Goal: Information Seeking & Learning: Learn about a topic

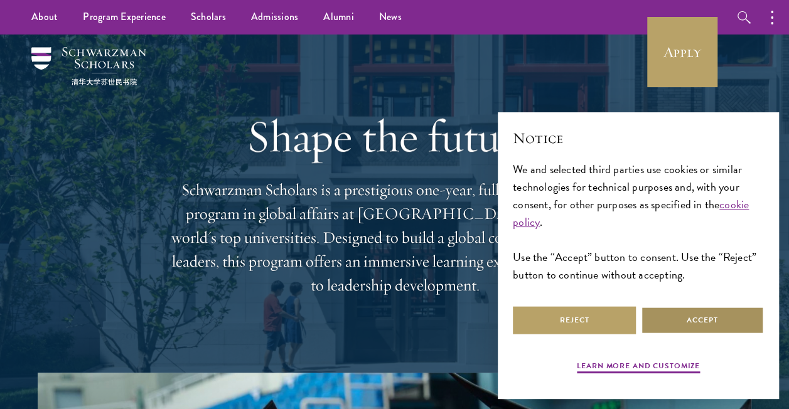
click at [692, 327] on button "Accept" at bounding box center [702, 320] width 123 height 28
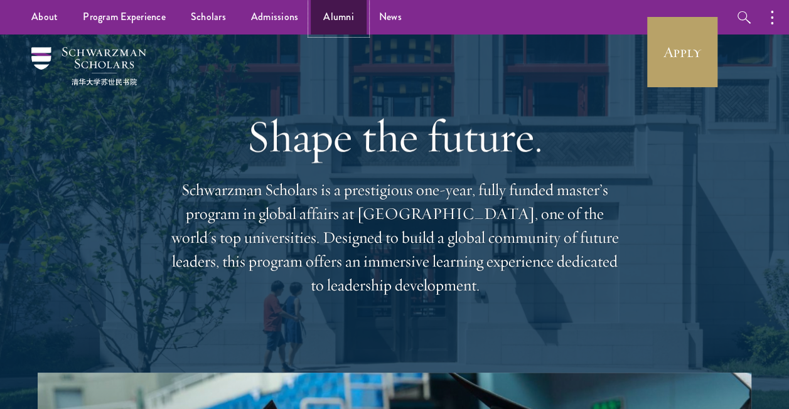
click at [339, 20] on link "Alumni" at bounding box center [339, 17] width 56 height 35
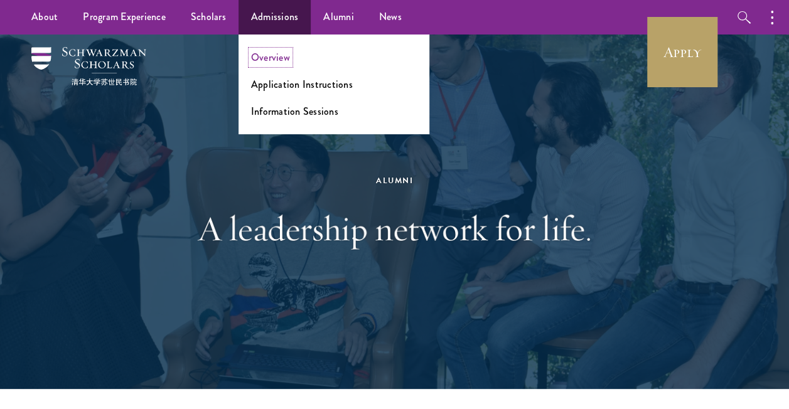
click at [280, 55] on link "Overview" at bounding box center [270, 57] width 39 height 14
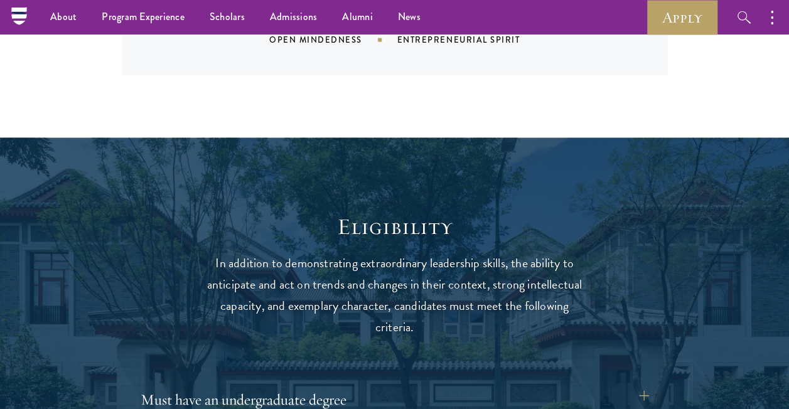
scroll to position [934, 0]
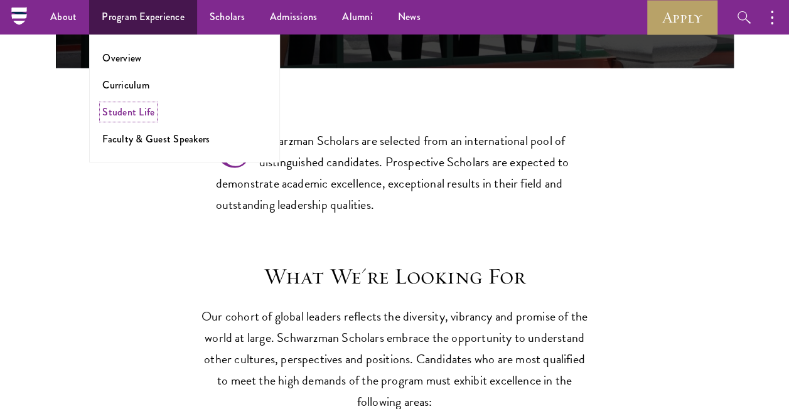
click at [119, 112] on link "Student Life" at bounding box center [128, 112] width 52 height 14
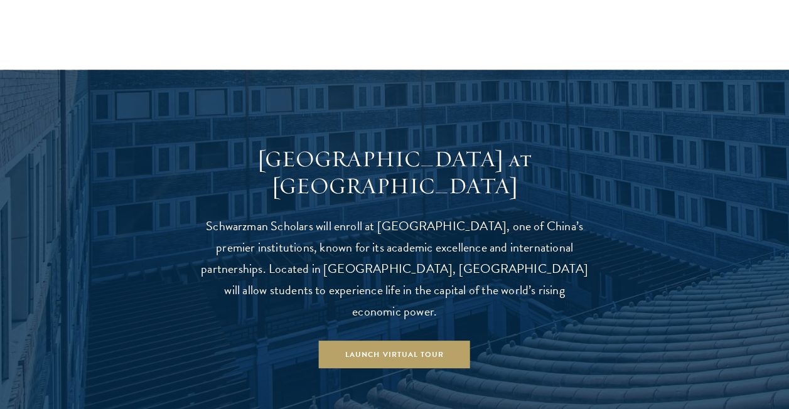
scroll to position [1181, 0]
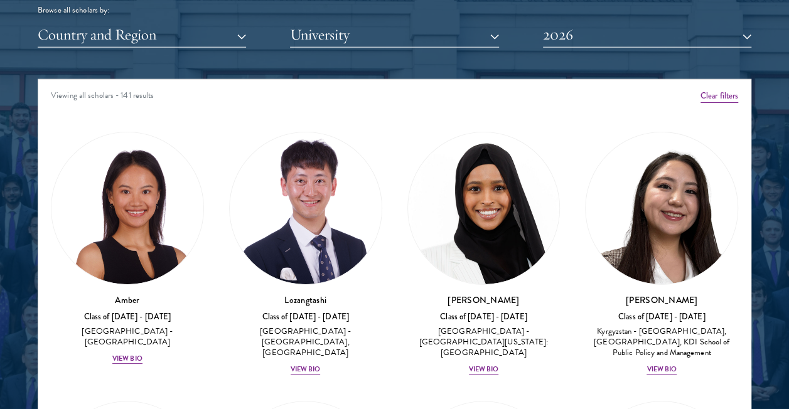
scroll to position [1694, 0]
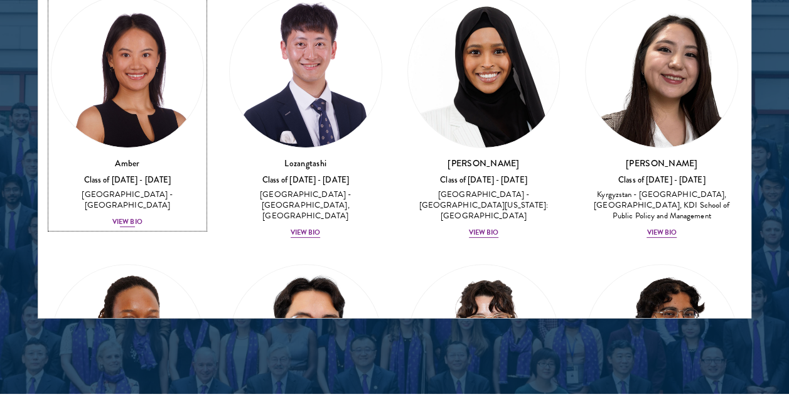
click at [126, 217] on div "View Bio" at bounding box center [127, 222] width 30 height 10
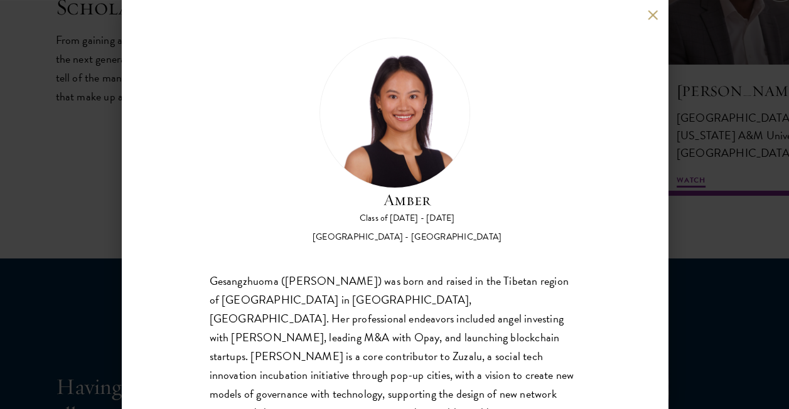
click at [658, 16] on button at bounding box center [653, 14] width 11 height 11
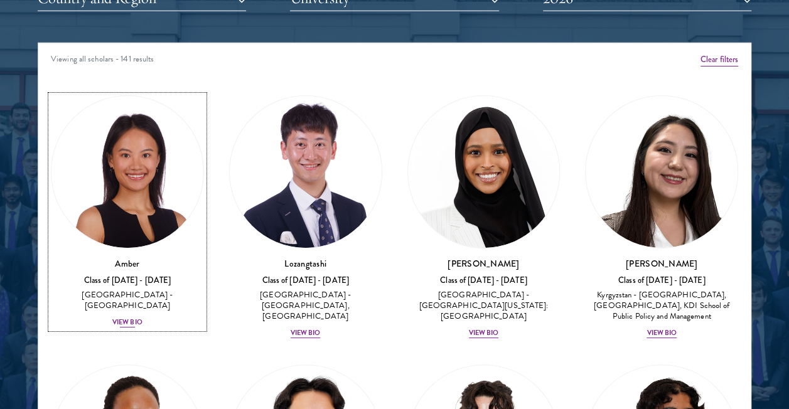
click at [127, 196] on img at bounding box center [127, 172] width 152 height 152
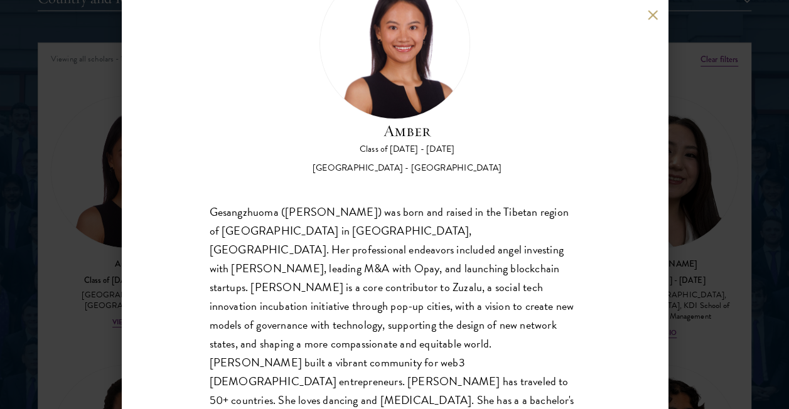
scroll to position [88, 0]
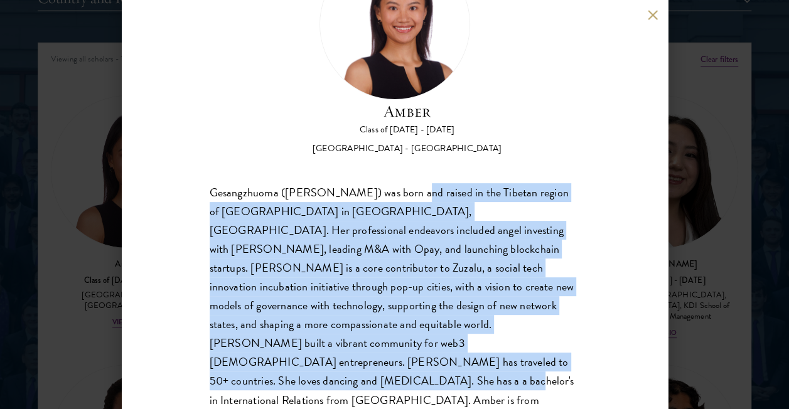
drag, startPoint x: 404, startPoint y: 191, endPoint x: 407, endPoint y: 365, distance: 174.5
click at [407, 365] on div "Gesangzhuoma ([PERSON_NAME]) was born and raised in the Tibetan region of [GEOG…" at bounding box center [395, 305] width 370 height 245
click at [402, 367] on div "Gesangzhuoma ([PERSON_NAME]) was born and raised in the Tibetan region of [GEOG…" at bounding box center [395, 305] width 370 height 245
drag, startPoint x: 396, startPoint y: 366, endPoint x: 380, endPoint y: 189, distance: 177.7
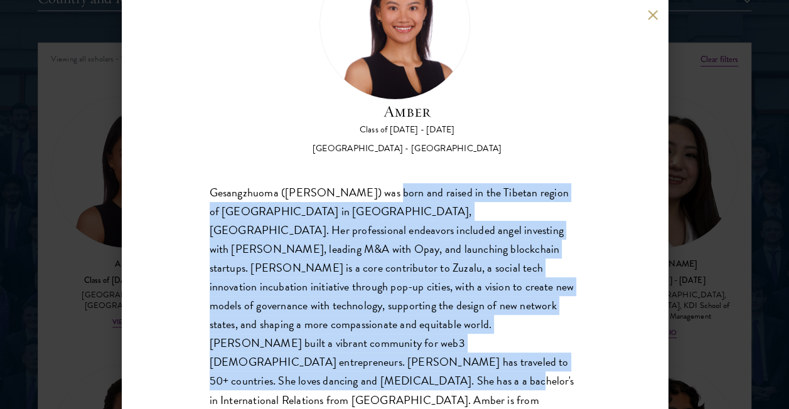
click at [380, 189] on div "Gesangzhuoma ([PERSON_NAME]) was born and raised in the Tibetan region of [GEOG…" at bounding box center [395, 305] width 370 height 245
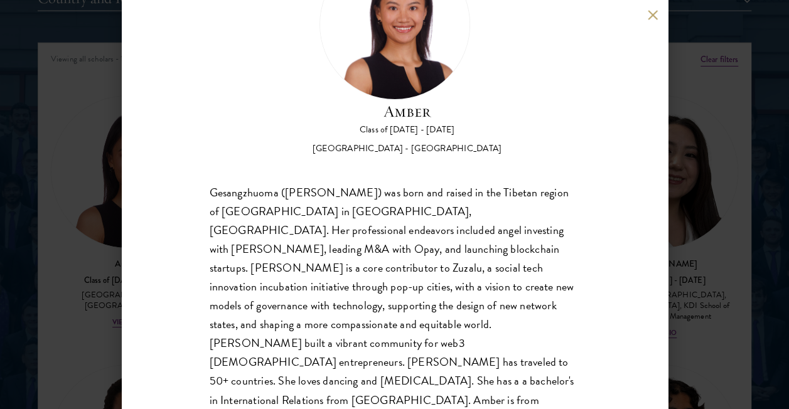
click at [373, 184] on div "Gesangzhuoma ([PERSON_NAME]) was born and raised in the Tibetan region of [GEOG…" at bounding box center [395, 305] width 370 height 245
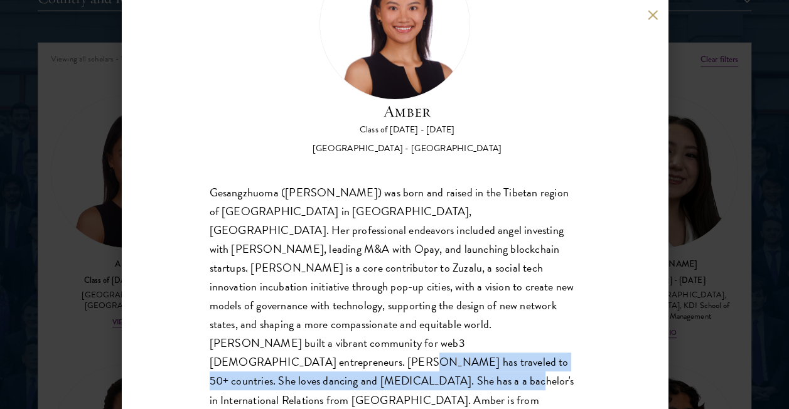
drag, startPoint x: 325, startPoint y: 345, endPoint x: 390, endPoint y: 365, distance: 68.3
click at [390, 365] on div "Gesangzhuoma ([PERSON_NAME]) was born and raised in the Tibetan region of [GEOG…" at bounding box center [395, 305] width 370 height 245
drag, startPoint x: 399, startPoint y: 366, endPoint x: 301, endPoint y: 343, distance: 100.6
click at [301, 343] on div "Gesangzhuoma ([PERSON_NAME]) was born and raised in the Tibetan region of [GEOG…" at bounding box center [395, 305] width 370 height 245
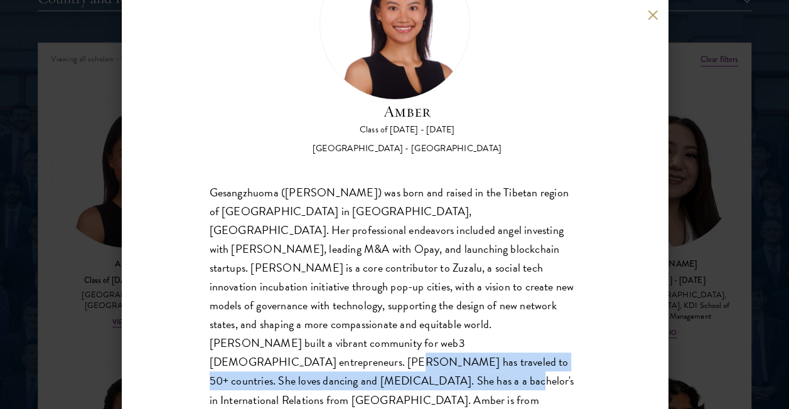
click at [301, 343] on div "Gesangzhuoma ([PERSON_NAME]) was born and raised in the Tibetan region of [GEOG…" at bounding box center [395, 305] width 370 height 245
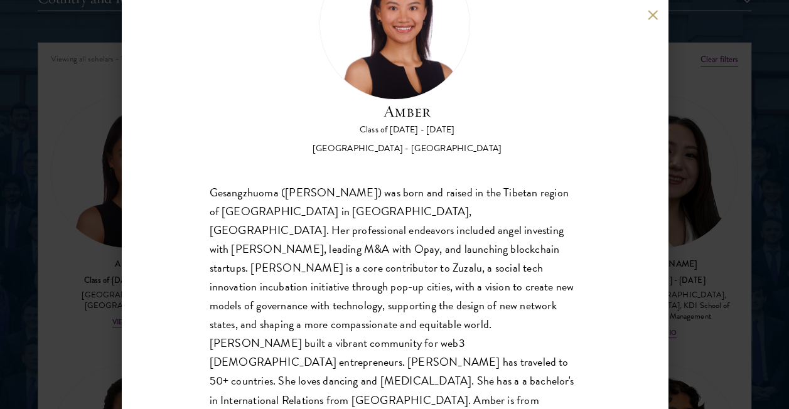
click at [347, 273] on div "Gesangzhuoma ([PERSON_NAME]) was born and raised in the Tibetan region of [GEOG…" at bounding box center [395, 305] width 370 height 245
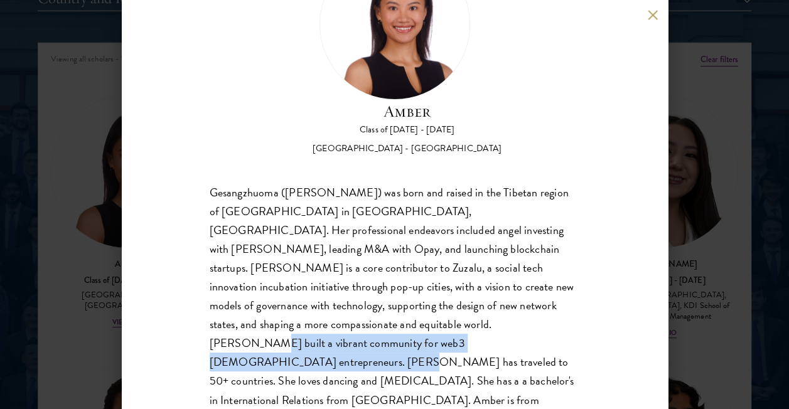
drag, startPoint x: 309, startPoint y: 320, endPoint x: 307, endPoint y: 346, distance: 26.4
click at [307, 346] on div "Gesangzhuoma ([PERSON_NAME]) was born and raised in the Tibetan region of [GEOG…" at bounding box center [395, 305] width 370 height 245
click at [303, 345] on div "Gesangzhuoma ([PERSON_NAME]) was born and raised in the Tibetan region of [GEOG…" at bounding box center [395, 305] width 370 height 245
click at [309, 344] on div "Gesangzhuoma ([PERSON_NAME]) was born and raised in the Tibetan region of [GEOG…" at bounding box center [395, 305] width 370 height 245
click at [310, 330] on div "Gesangzhuoma ([PERSON_NAME]) was born and raised in the Tibetan region of [GEOG…" at bounding box center [395, 305] width 370 height 245
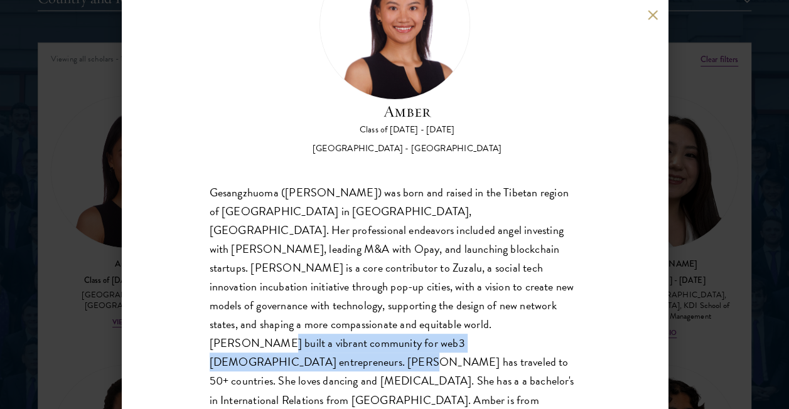
click at [310, 330] on div "Gesangzhuoma ([PERSON_NAME]) was born and raised in the Tibetan region of [GEOG…" at bounding box center [395, 305] width 370 height 245
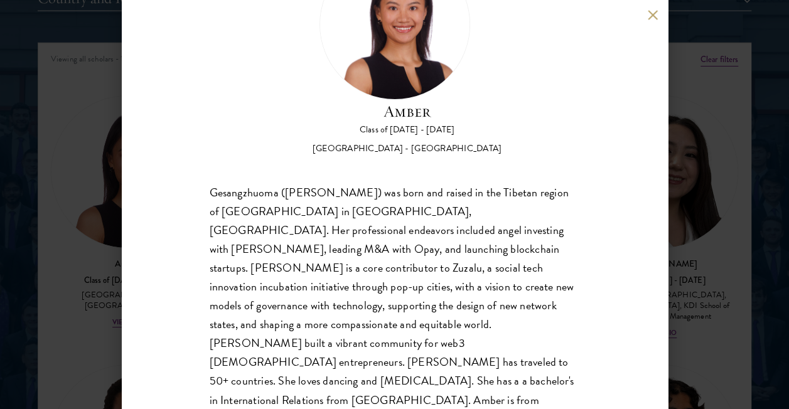
click at [317, 338] on div "Gesangzhuoma ([PERSON_NAME]) was born and raised in the Tibetan region of [GEOG…" at bounding box center [395, 305] width 370 height 245
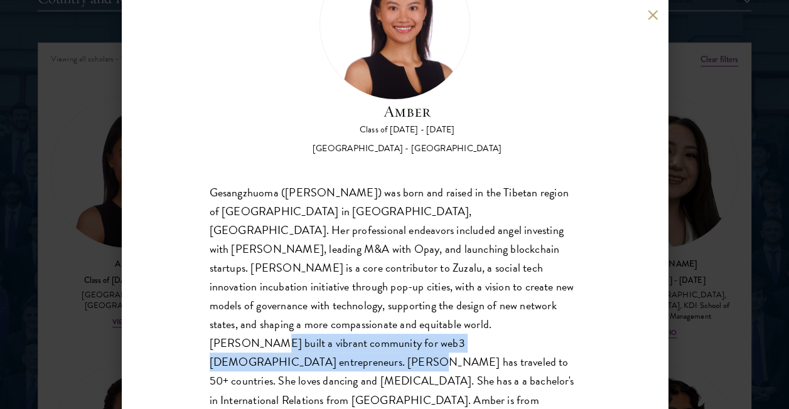
drag, startPoint x: 313, startPoint y: 348, endPoint x: 309, endPoint y: 317, distance: 31.1
click at [309, 317] on div "Gesangzhuoma ([PERSON_NAME]) was born and raised in the Tibetan region of [GEOG…" at bounding box center [395, 305] width 370 height 245
click at [358, 325] on div "Gesangzhuoma ([PERSON_NAME]) was born and raised in the Tibetan region of [GEOG…" at bounding box center [395, 305] width 370 height 245
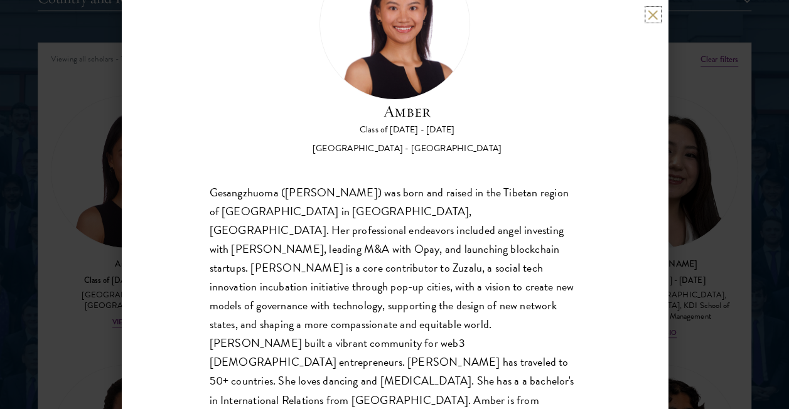
click at [654, 11] on button at bounding box center [653, 14] width 11 height 11
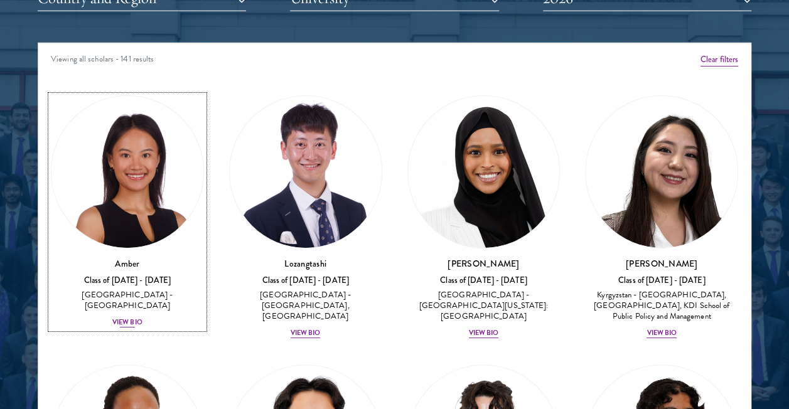
click at [126, 318] on div "View Bio" at bounding box center [127, 323] width 30 height 10
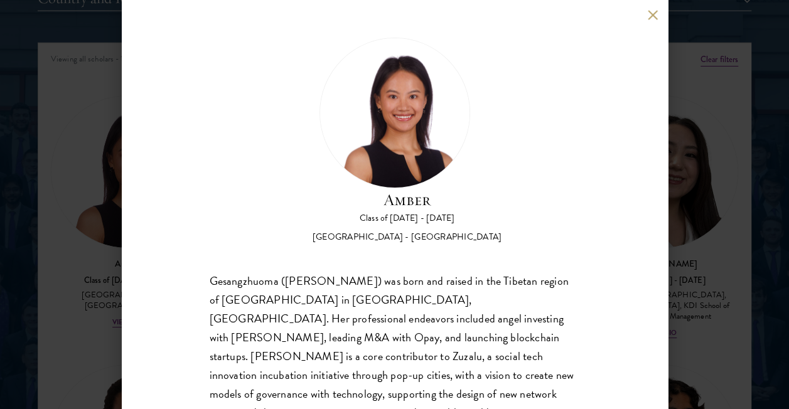
scroll to position [88, 0]
